Goal: Transaction & Acquisition: Purchase product/service

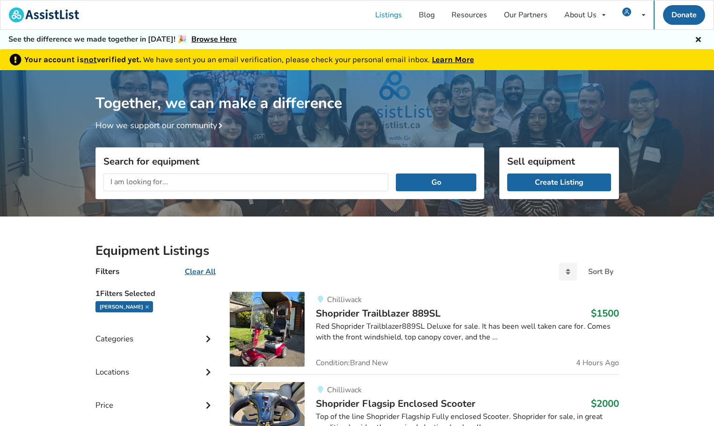
click at [258, 182] on input "text" at bounding box center [246, 183] width 286 height 18
type input "2"
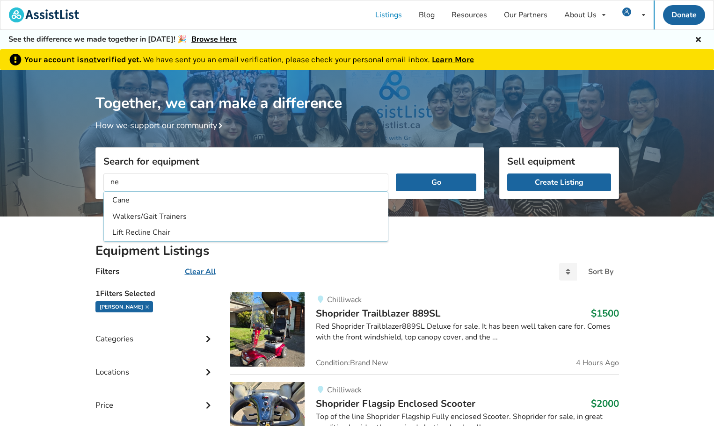
type input "n"
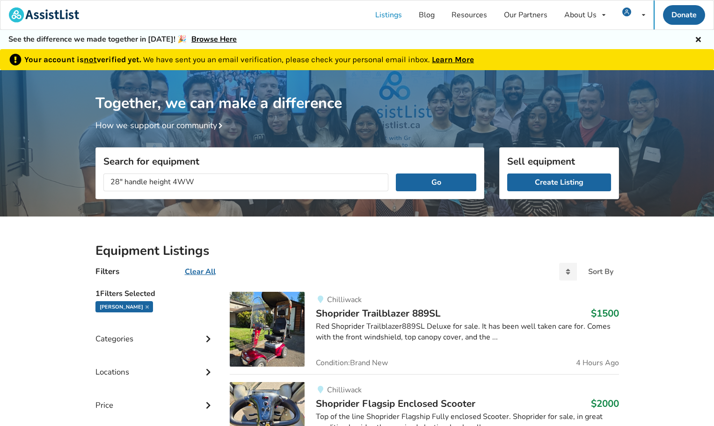
click at [396, 174] on button "Go" at bounding box center [436, 183] width 80 height 18
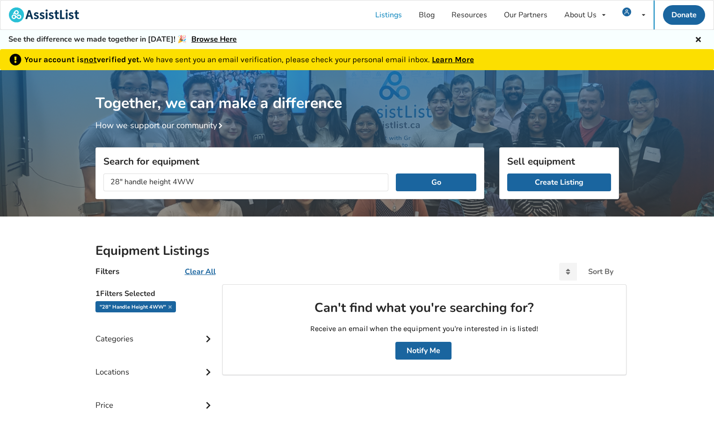
drag, startPoint x: 258, startPoint y: 179, endPoint x: 22, endPoint y: 179, distance: 235.9
click at [26, 184] on div "Your account is not verified yet. We have sent you an email verification, pleas…" at bounding box center [357, 297] width 714 height 496
click at [396, 174] on button "Go" at bounding box center [436, 183] width 80 height 18
drag, startPoint x: 139, startPoint y: 181, endPoint x: 66, endPoint y: 183, distance: 73.5
click at [71, 183] on div "Your account is not verified yet. We have sent you an email verification, pleas…" at bounding box center [357, 297] width 714 height 496
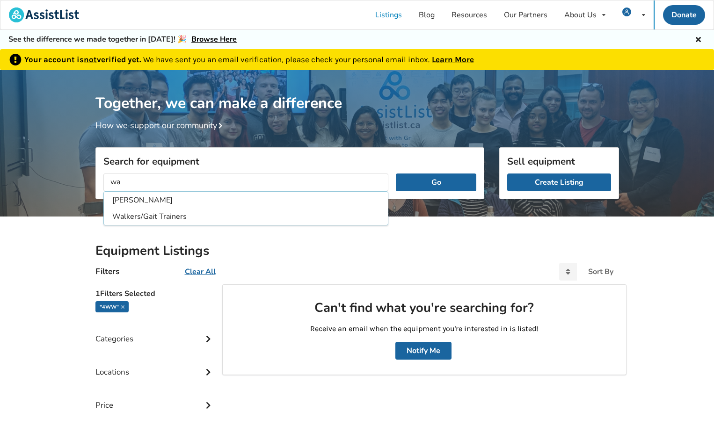
type input "w"
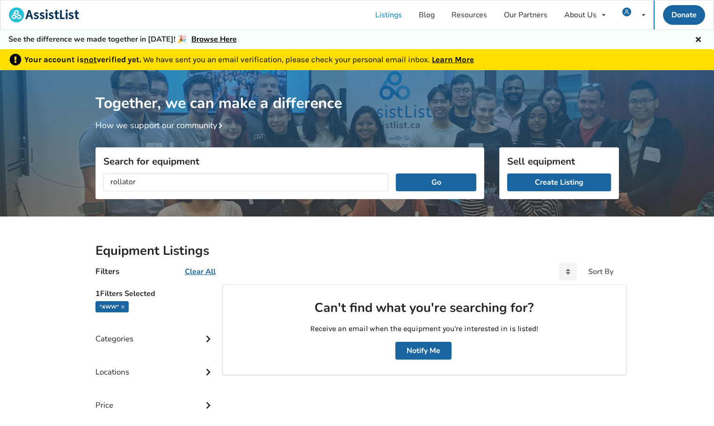
type input "rollator"
click at [396, 174] on button "Go" at bounding box center [436, 183] width 80 height 18
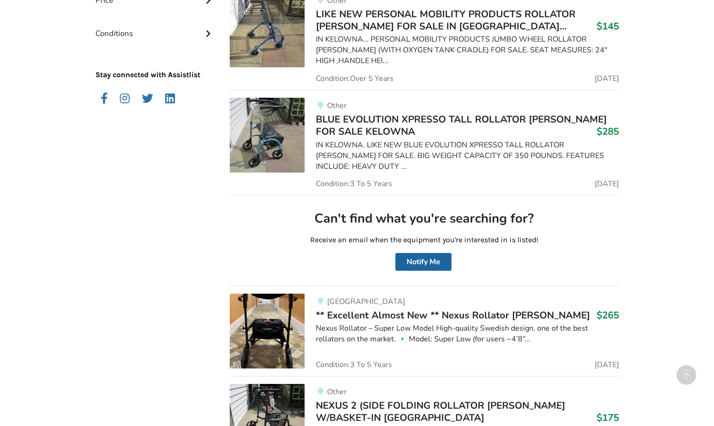
scroll to position [421, 0]
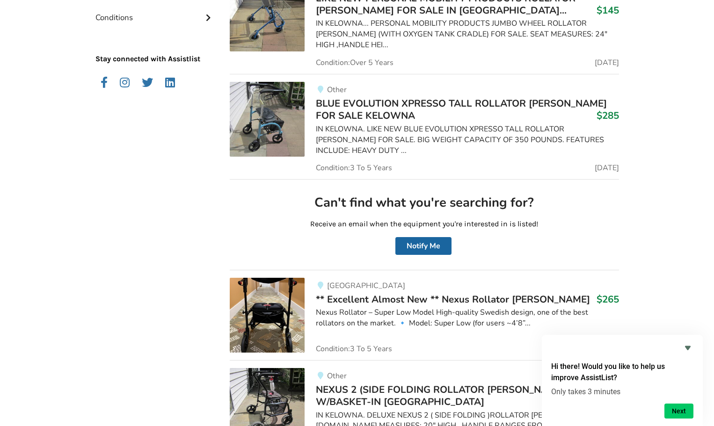
click at [411, 293] on span "** Excellent Almost New ** Nexus Rollator [PERSON_NAME]" at bounding box center [453, 299] width 274 height 13
